Goal: Complete application form

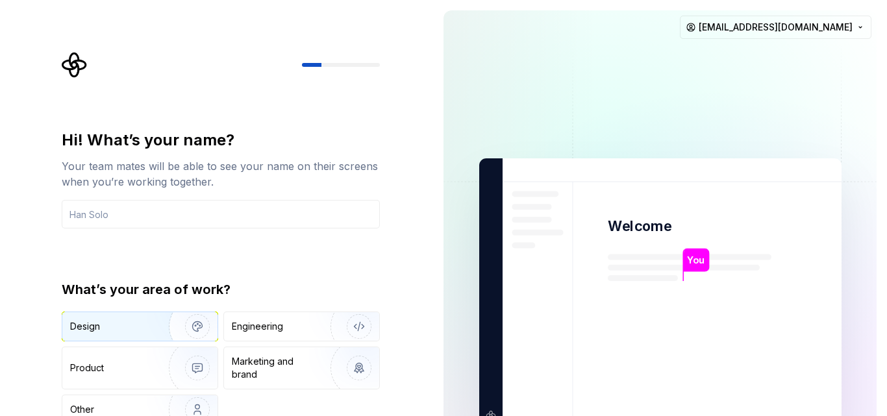
click at [148, 329] on img "button" at bounding box center [188, 326] width 83 height 87
click at [220, 207] on input "text" at bounding box center [221, 214] width 318 height 29
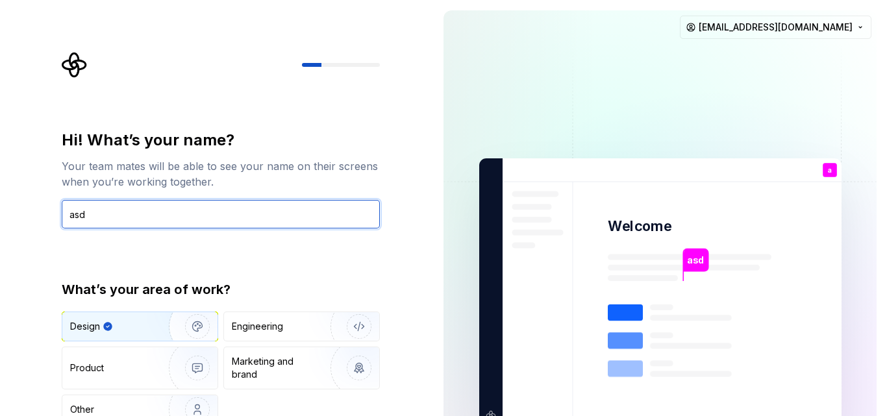
type input "asd"
